Goal: Information Seeking & Learning: Check status

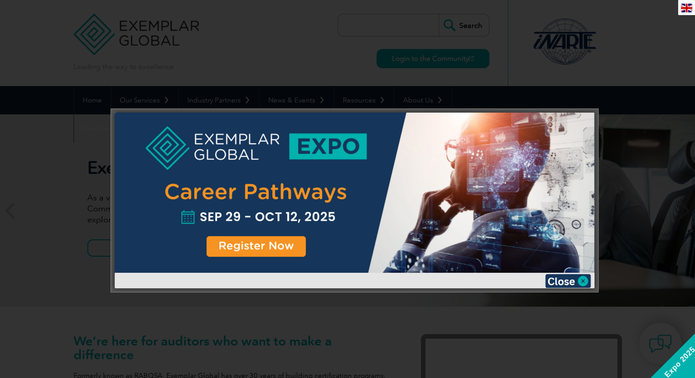
click at [680, 72] on div at bounding box center [347, 189] width 695 height 378
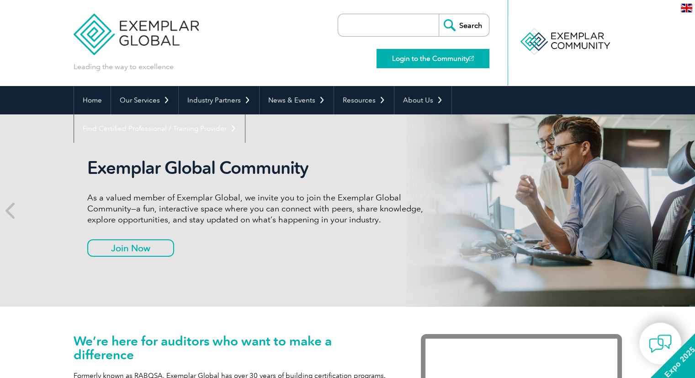
click at [431, 61] on link "Login to the Community" at bounding box center [433, 58] width 113 height 19
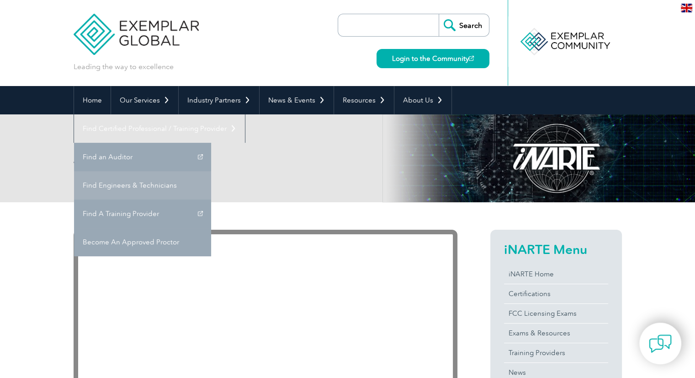
click at [211, 171] on link "Find Engineers & Technicians" at bounding box center [142, 185] width 137 height 28
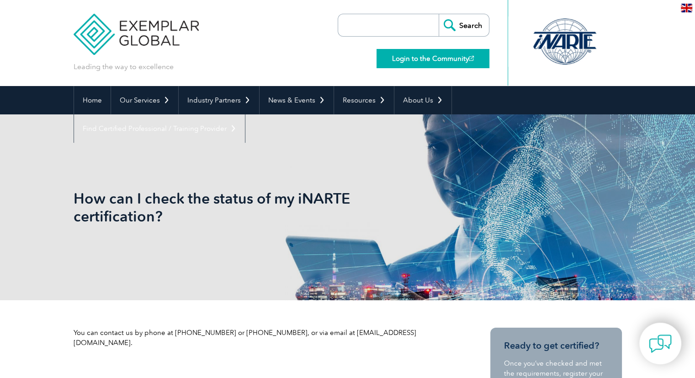
click at [445, 60] on link "Login to the Community" at bounding box center [433, 58] width 113 height 19
